Goal: Transaction & Acquisition: Book appointment/travel/reservation

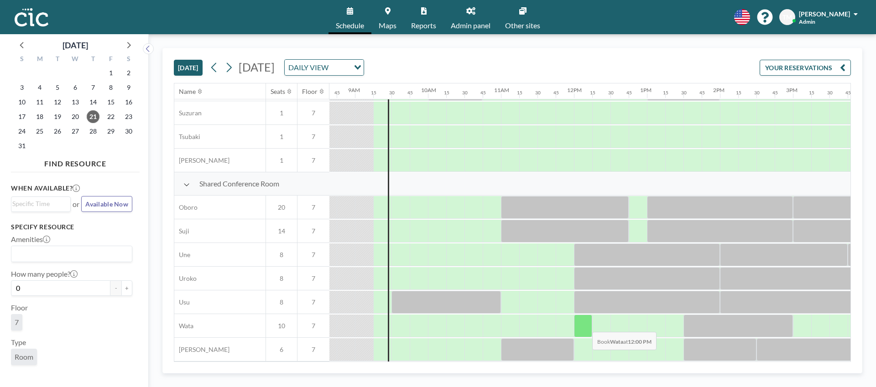
scroll to position [590, 644]
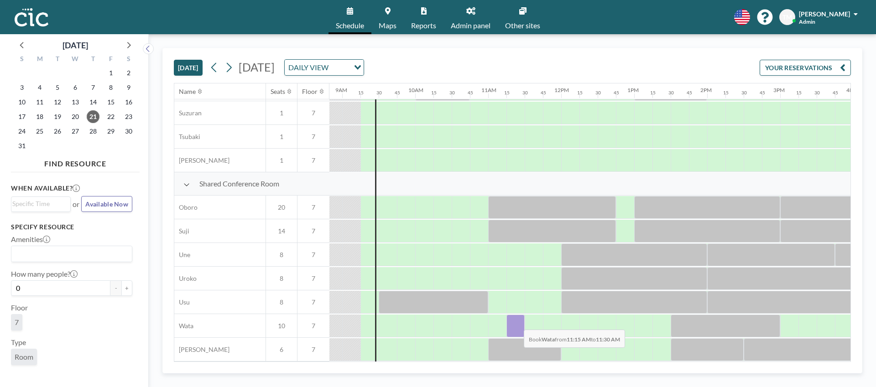
click at [516, 323] on div at bounding box center [515, 326] width 18 height 23
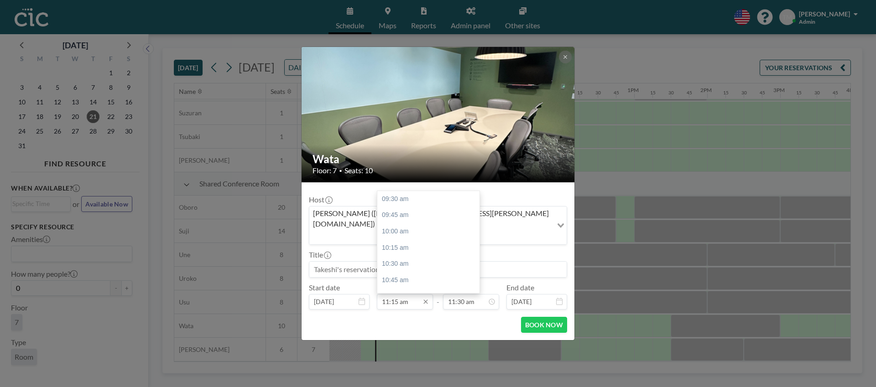
scroll to position [0, 0]
click at [506, 250] on div "Title" at bounding box center [438, 263] width 258 height 27
click at [394, 294] on input "11:15 am" at bounding box center [405, 302] width 56 height 16
click at [400, 294] on input "11:15 am" at bounding box center [405, 302] width 56 height 16
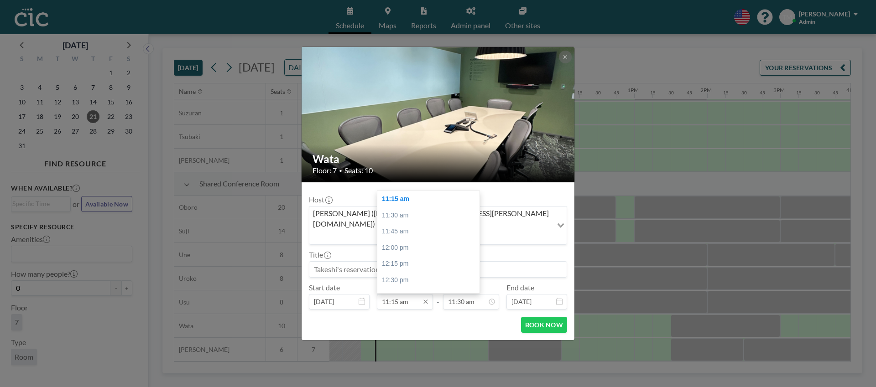
click at [398, 294] on input "11:15 am" at bounding box center [405, 302] width 56 height 16
type input "11:20 am"
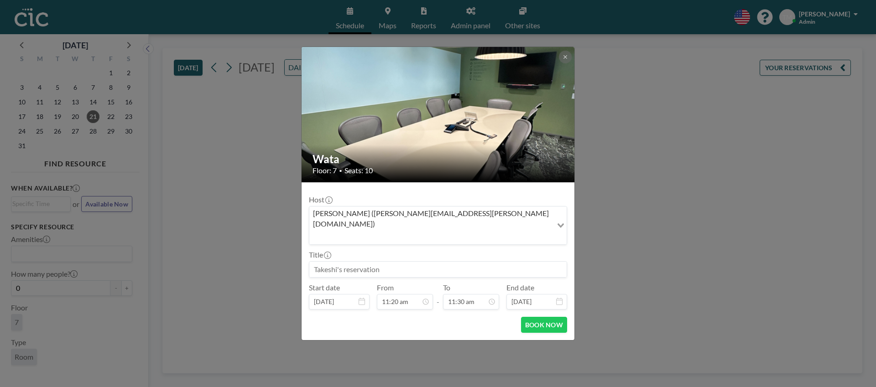
click at [478, 301] on form "Host [PERSON_NAME] ([PERSON_NAME][EMAIL_ADDRESS][PERSON_NAME][DOMAIN_NAME]) Loa…" at bounding box center [438, 261] width 273 height 158
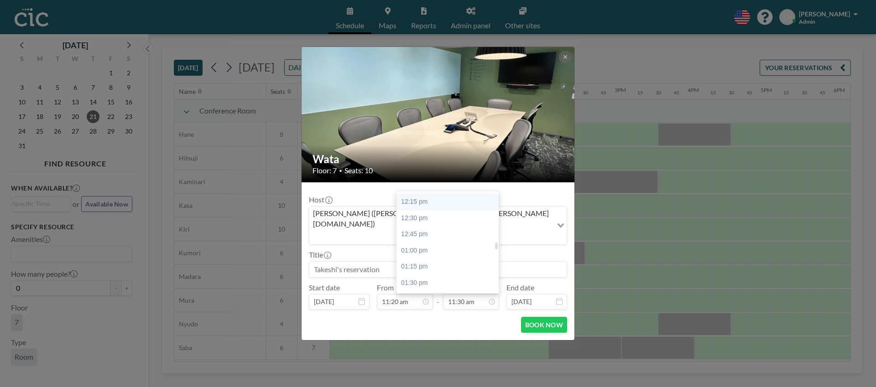
scroll to position [789, 0]
click at [432, 214] on div "12:30 pm" at bounding box center [447, 222] width 102 height 16
type input "12:30 pm"
click at [372, 262] on input at bounding box center [437, 270] width 257 height 16
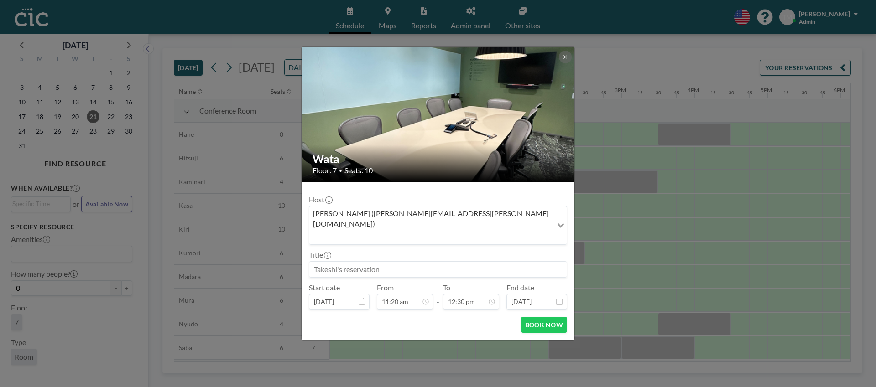
drag, startPoint x: 403, startPoint y: 259, endPoint x: 307, endPoint y: 258, distance: 95.8
click at [309, 261] on div at bounding box center [438, 269] width 258 height 16
type input "Orientation Tour"
click at [535, 317] on button "BOOK NOW" at bounding box center [544, 325] width 46 height 16
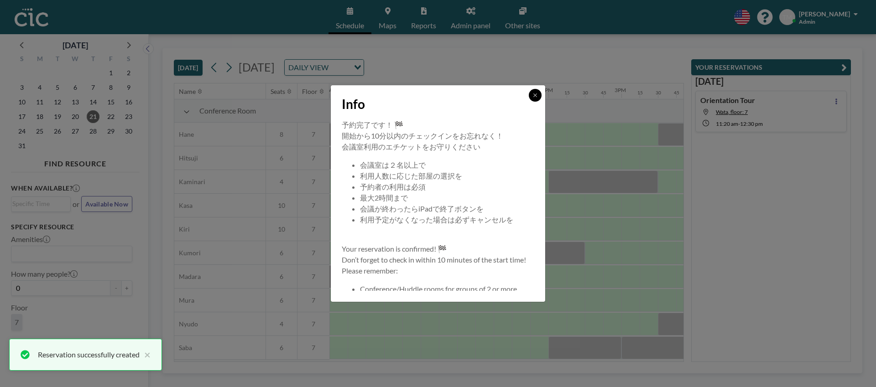
click at [534, 98] on icon at bounding box center [534, 95] width 5 height 5
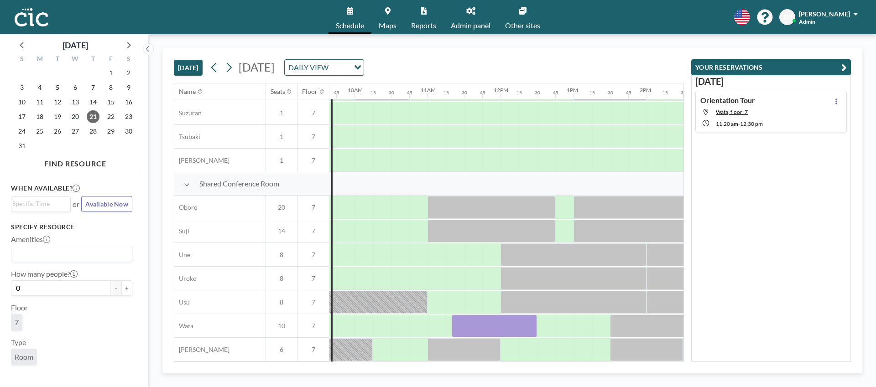
scroll to position [414, 705]
